Goal: Task Accomplishment & Management: Use online tool/utility

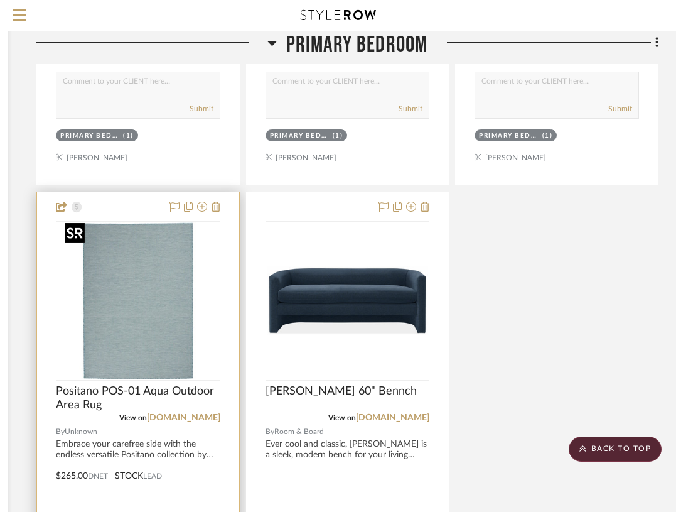
scroll to position [4414, 228]
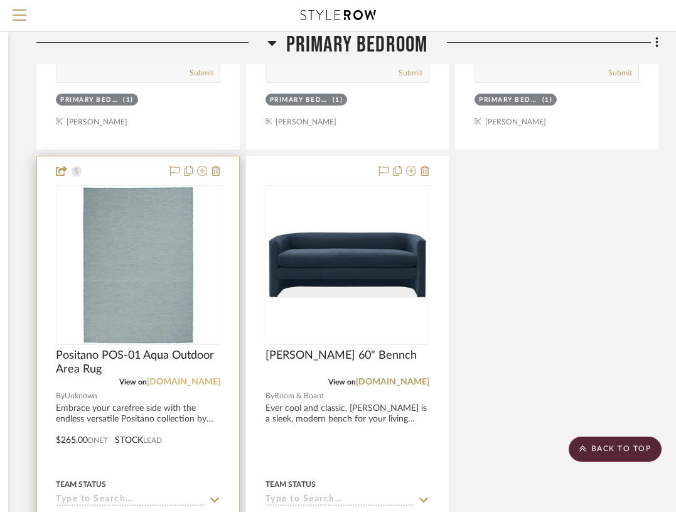
click at [207, 379] on link "[DOMAIN_NAME]" at bounding box center [183, 381] width 73 height 9
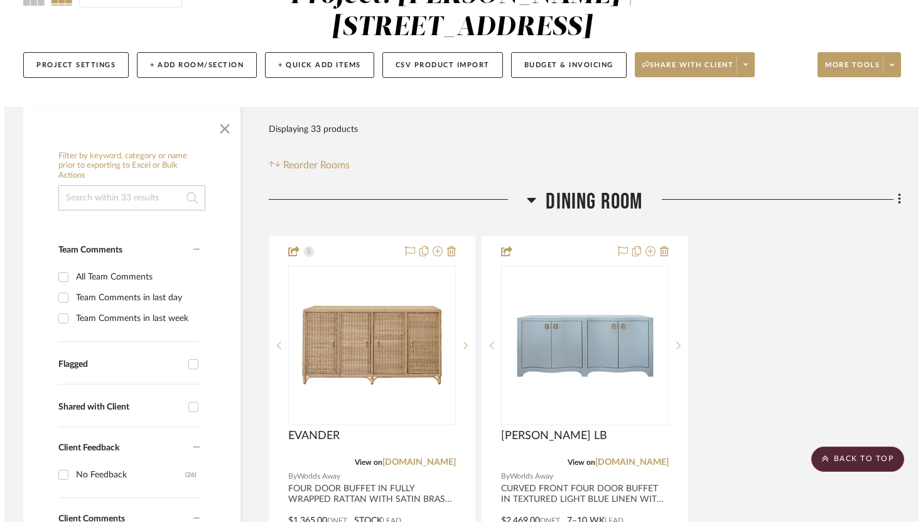
scroll to position [0, 0]
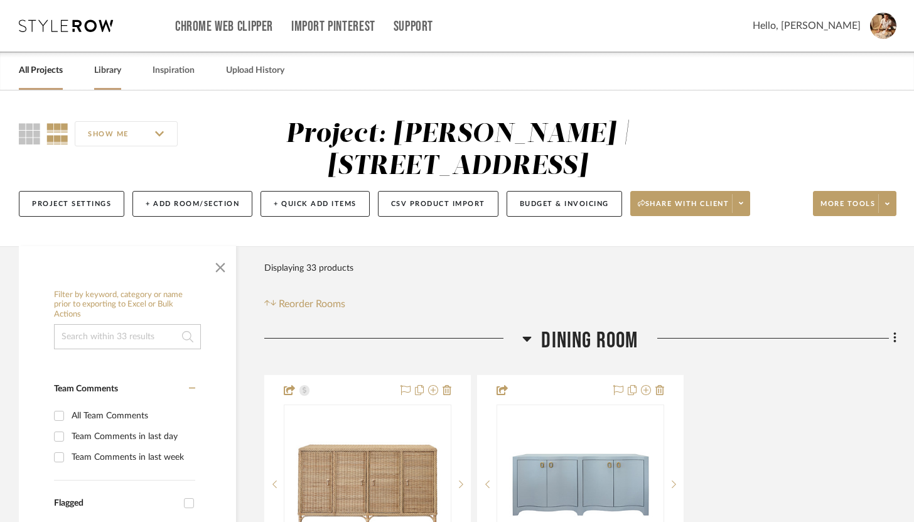
click at [111, 70] on link "Library" at bounding box center [107, 70] width 27 height 17
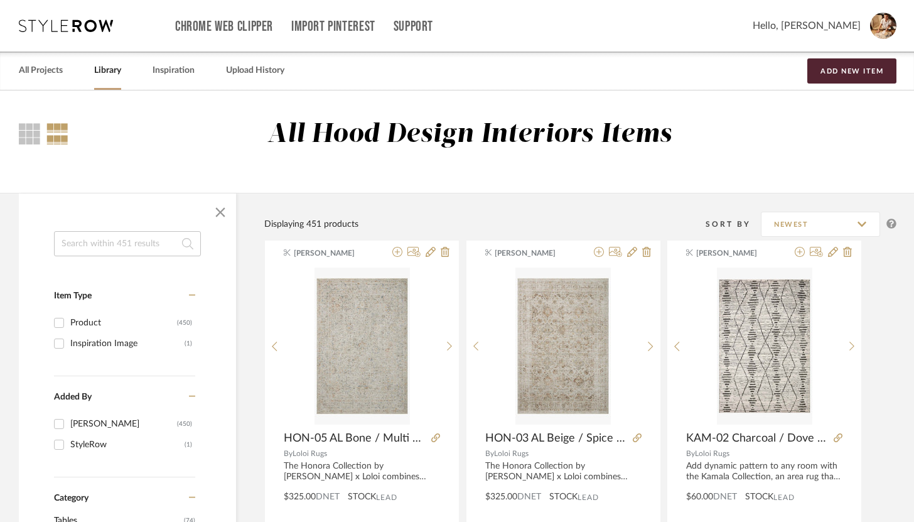
click at [142, 251] on input at bounding box center [127, 243] width 147 height 25
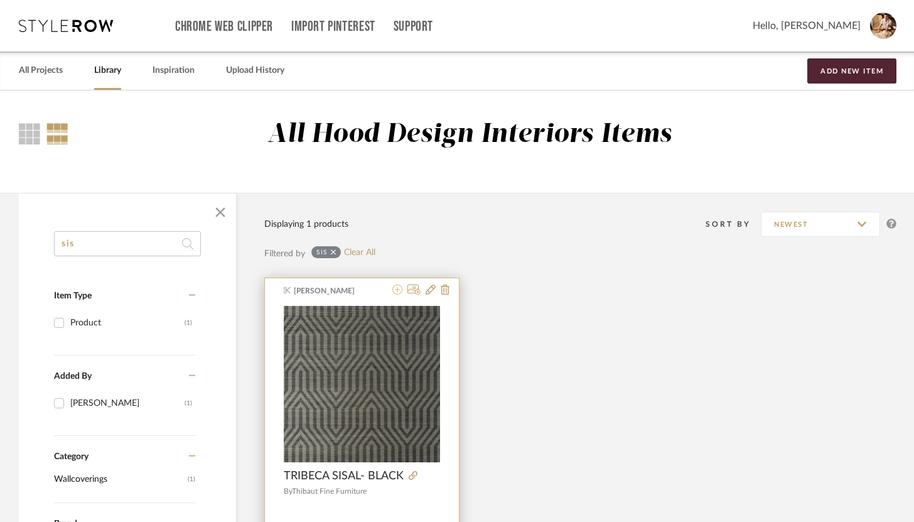
type input "sis"
click at [398, 293] on icon at bounding box center [397, 289] width 10 height 10
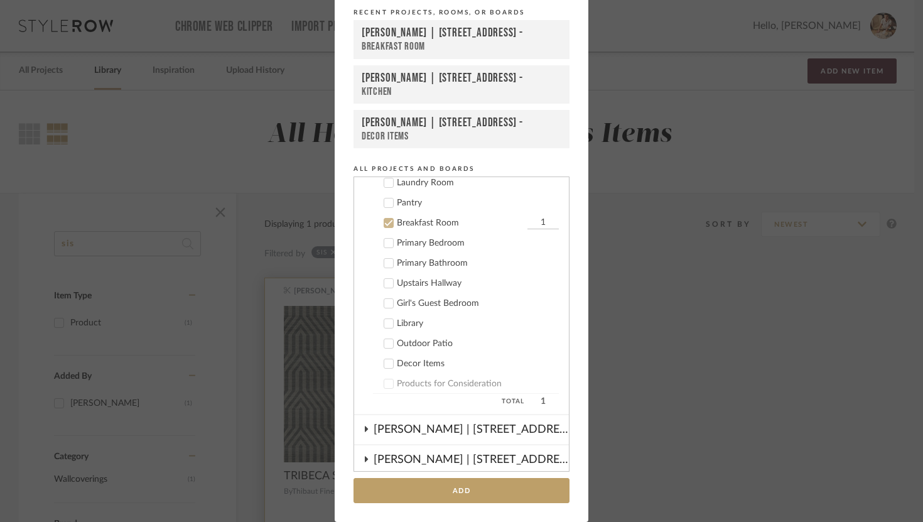
scroll to position [148, 0]
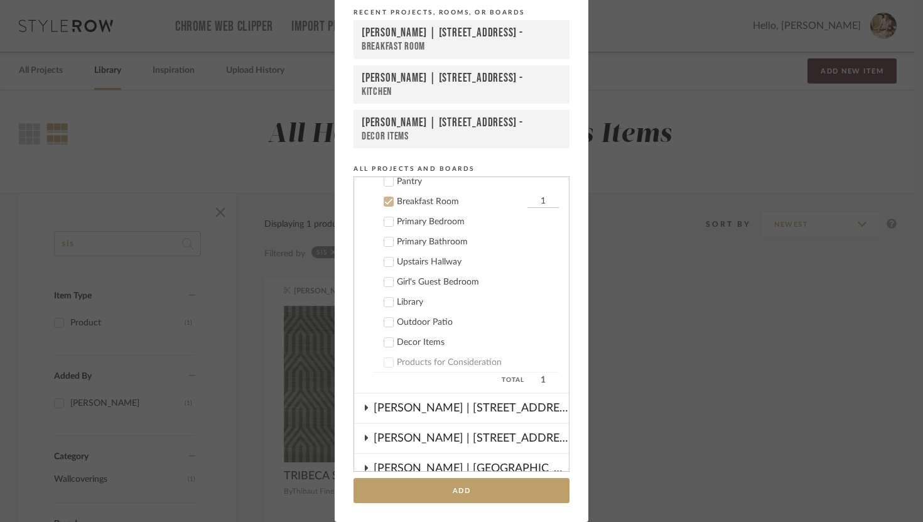
click at [384, 203] on icon at bounding box center [388, 201] width 9 height 9
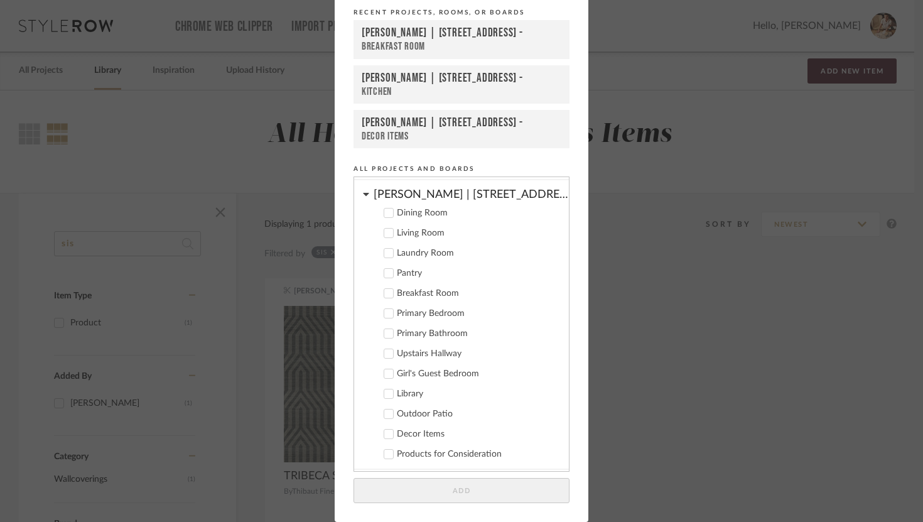
click at [363, 194] on icon at bounding box center [366, 194] width 6 height 3
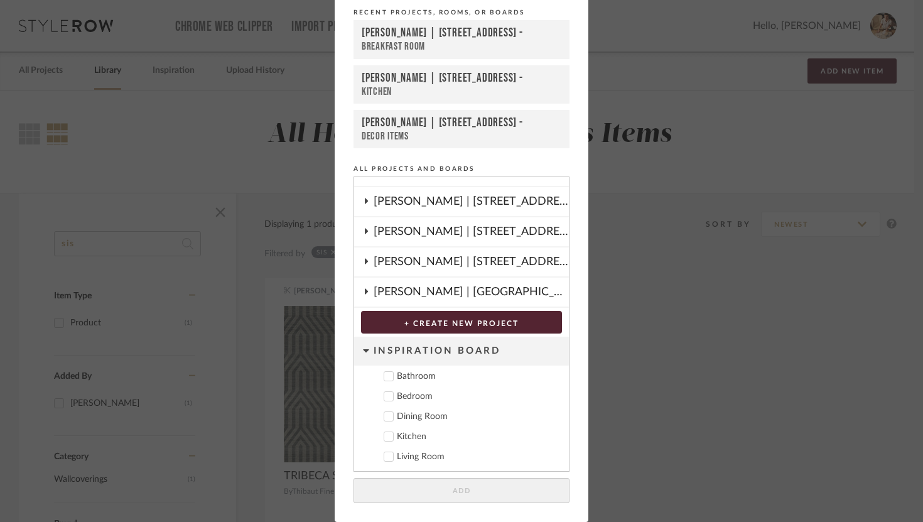
scroll to position [49, 0]
click at [367, 230] on cdk-nested-tree-node "[PERSON_NAME] | [STREET_ADDRESS]" at bounding box center [461, 232] width 215 height 30
click at [365, 230] on icon at bounding box center [366, 231] width 3 height 6
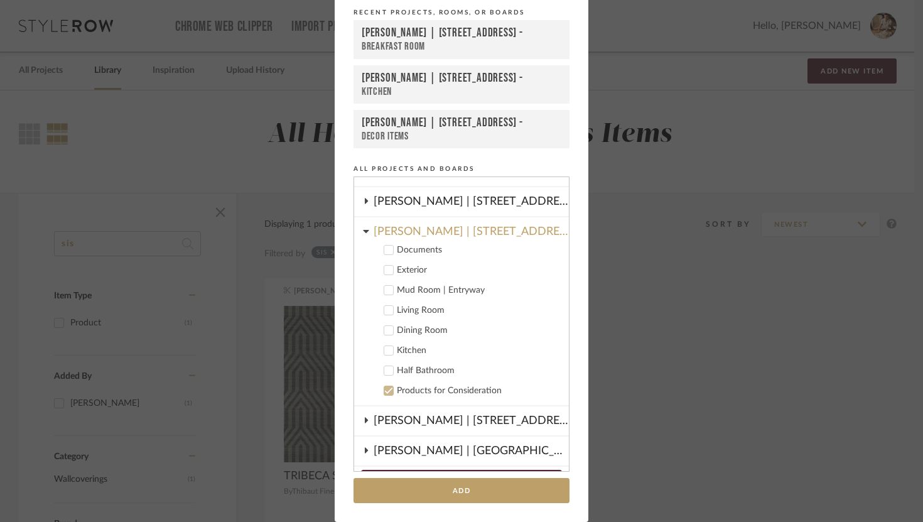
click at [387, 370] on icon at bounding box center [388, 370] width 9 height 9
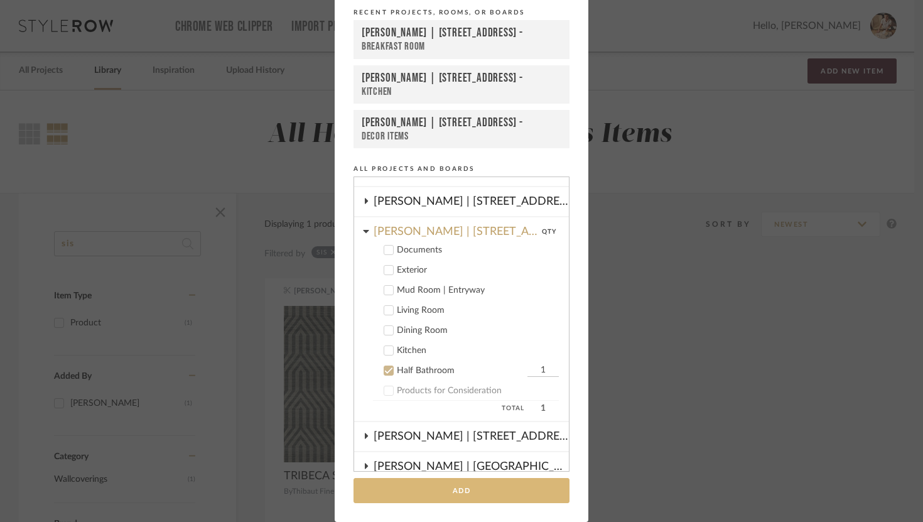
click at [446, 479] on button "Add" at bounding box center [462, 491] width 216 height 26
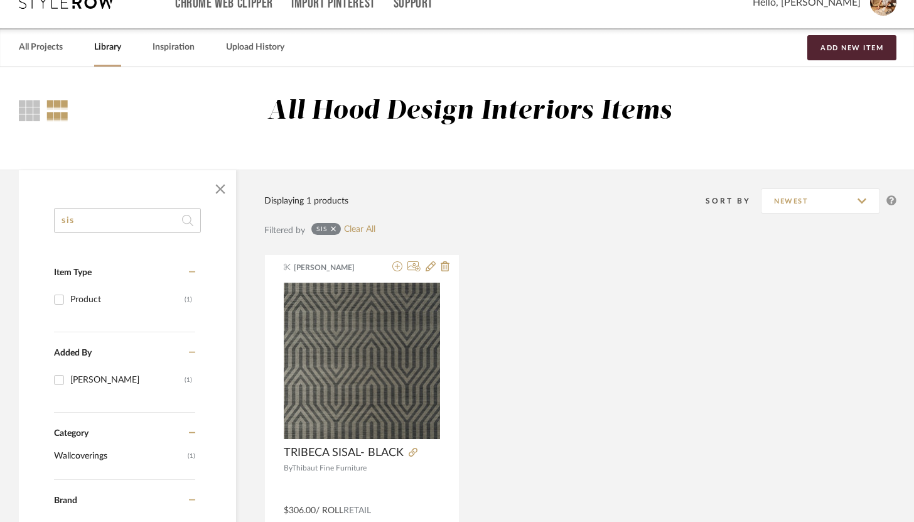
scroll to position [0, 0]
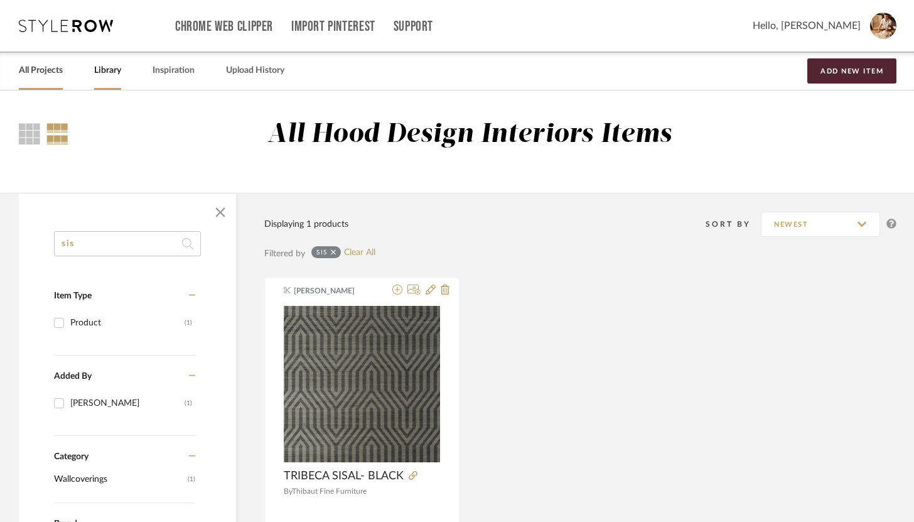
click at [48, 70] on link "All Projects" at bounding box center [41, 70] width 44 height 17
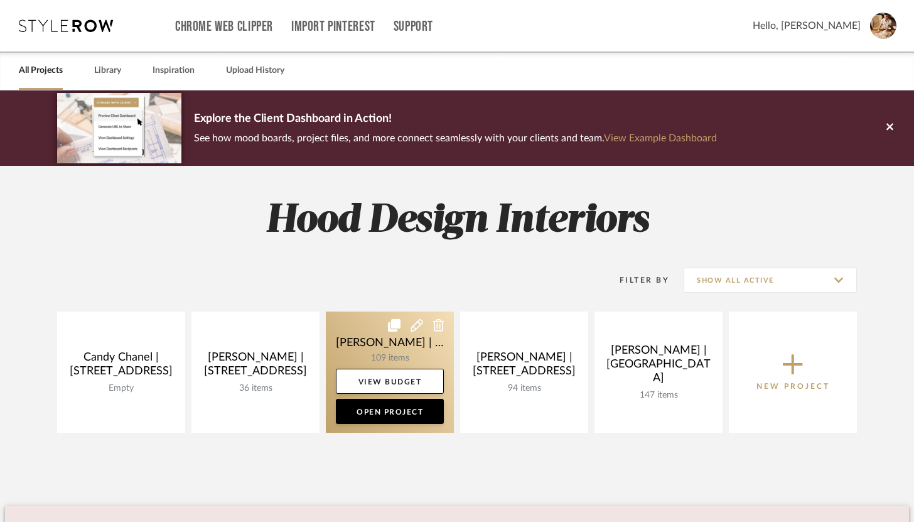
click at [384, 355] on link at bounding box center [390, 371] width 128 height 121
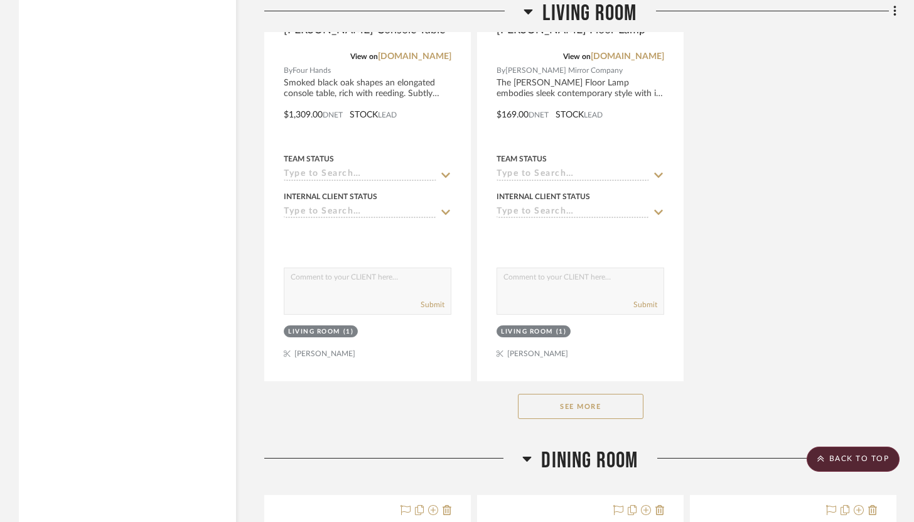
scroll to position [4329, 0]
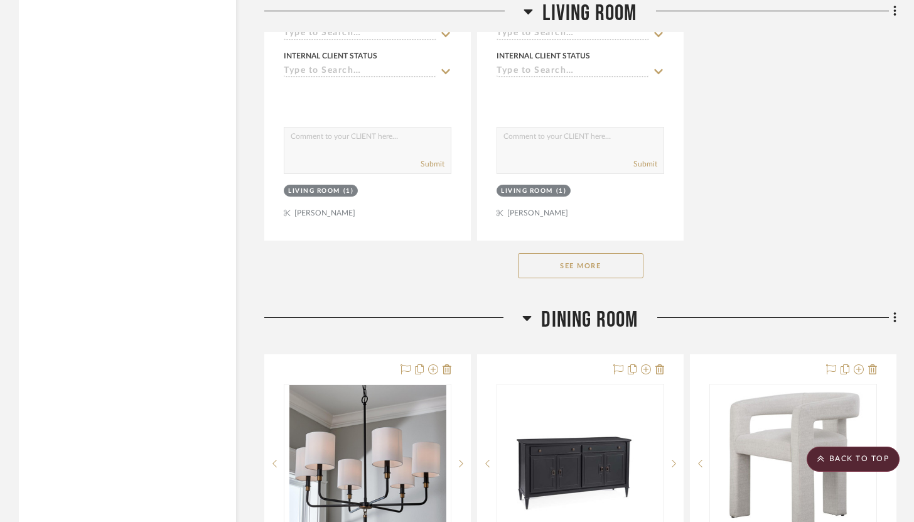
click at [614, 253] on button "See More" at bounding box center [581, 265] width 126 height 25
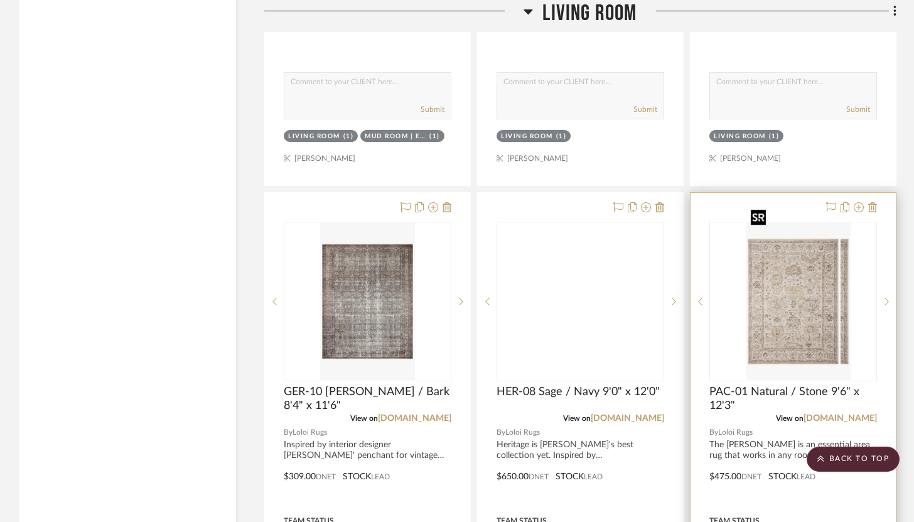
scroll to position [7195, 0]
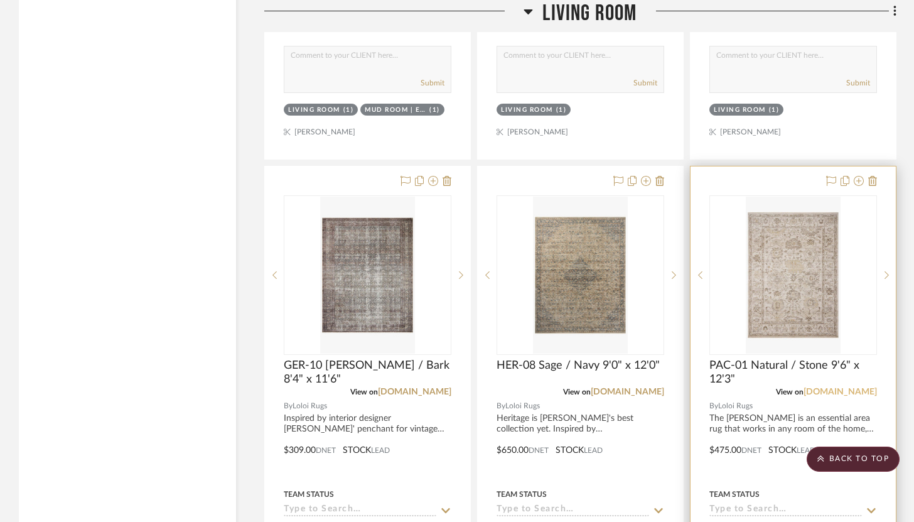
click at [835, 387] on link "[DOMAIN_NAME]" at bounding box center [840, 391] width 73 height 9
